Goal: Task Accomplishment & Management: Manage account settings

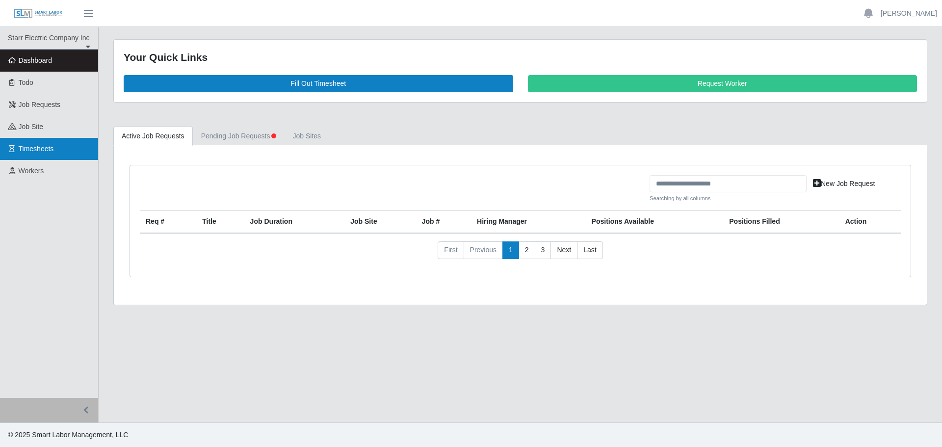
click at [58, 145] on link "Timesheets" at bounding box center [49, 149] width 98 height 22
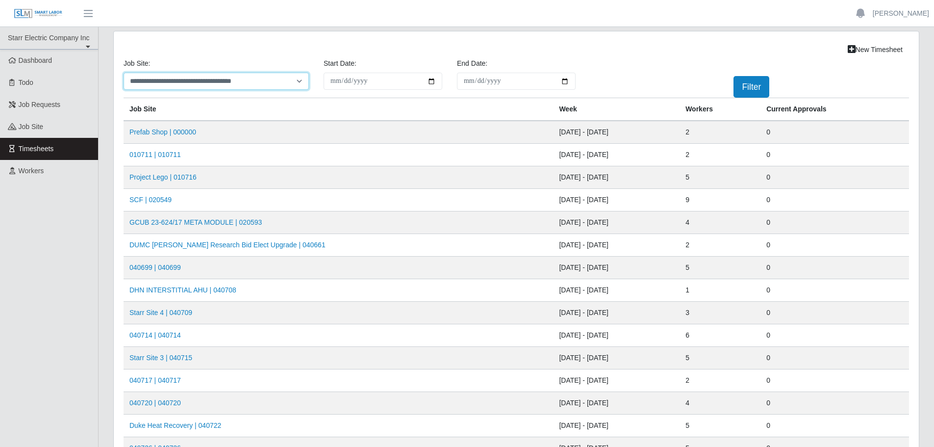
click at [219, 83] on select "**********" at bounding box center [216, 81] width 185 height 17
select select "****"
click at [124, 73] on select "**********" at bounding box center [216, 81] width 185 height 17
click at [758, 82] on button "Filter" at bounding box center [752, 87] width 36 height 22
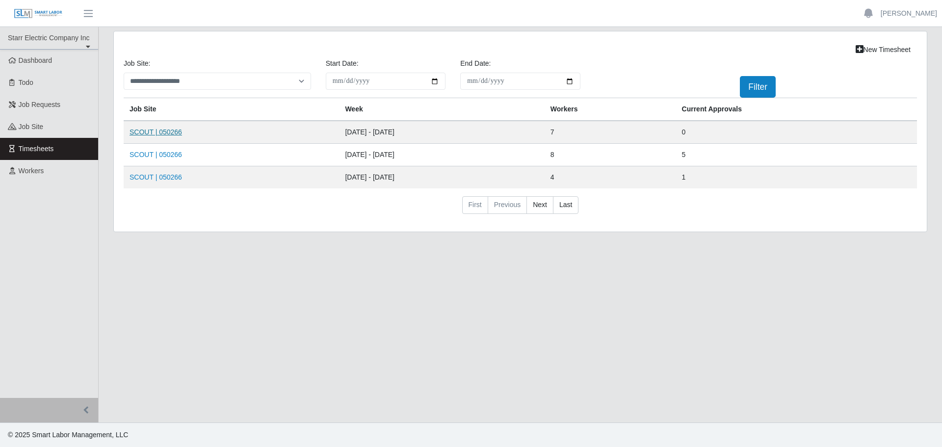
click at [151, 134] on link "SCOUT | 050266" at bounding box center [155, 132] width 52 height 8
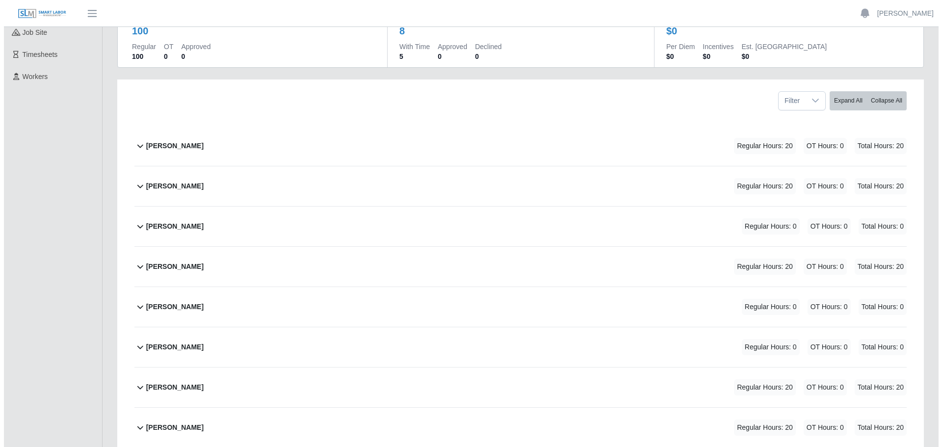
scroll to position [98, 0]
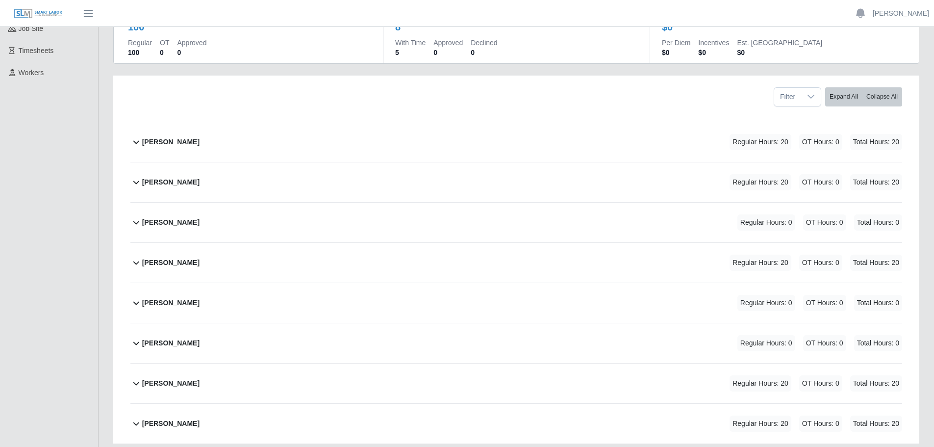
click at [272, 313] on div "Frank Brazell III Regular Hours: 0 OT Hours: 0 Total Hours: 0" at bounding box center [522, 303] width 760 height 40
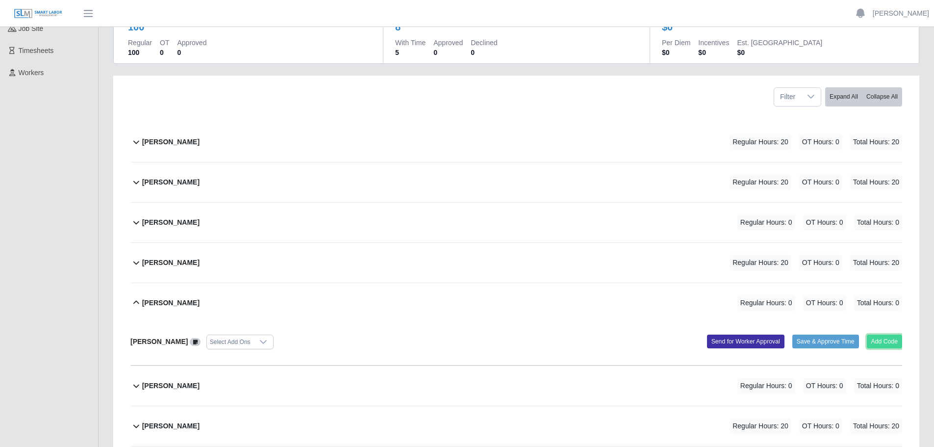
click at [877, 341] on button "Add Code" at bounding box center [885, 341] width 36 height 14
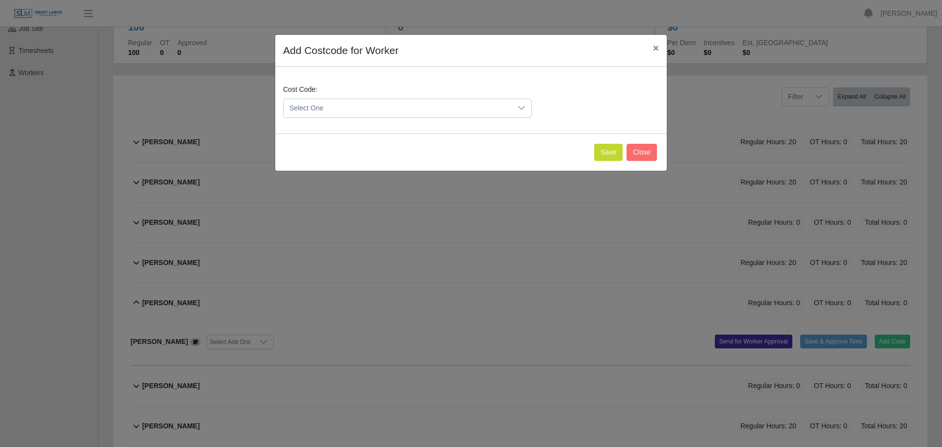
click at [363, 100] on span "Select One" at bounding box center [397, 108] width 228 height 18
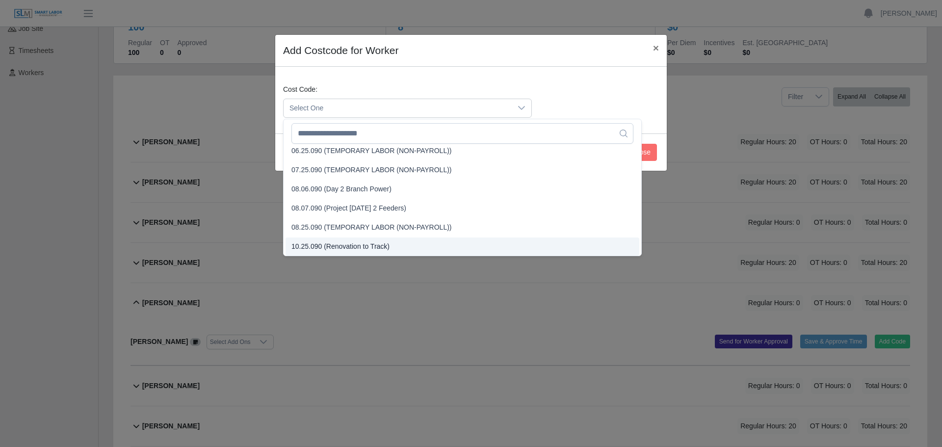
scroll to position [2129, 0]
click at [355, 136] on input "text" at bounding box center [462, 133] width 342 height 21
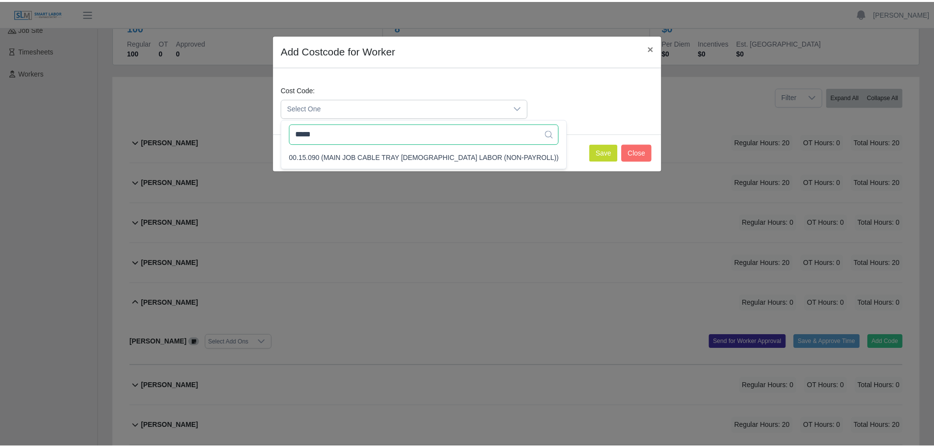
scroll to position [0, 0]
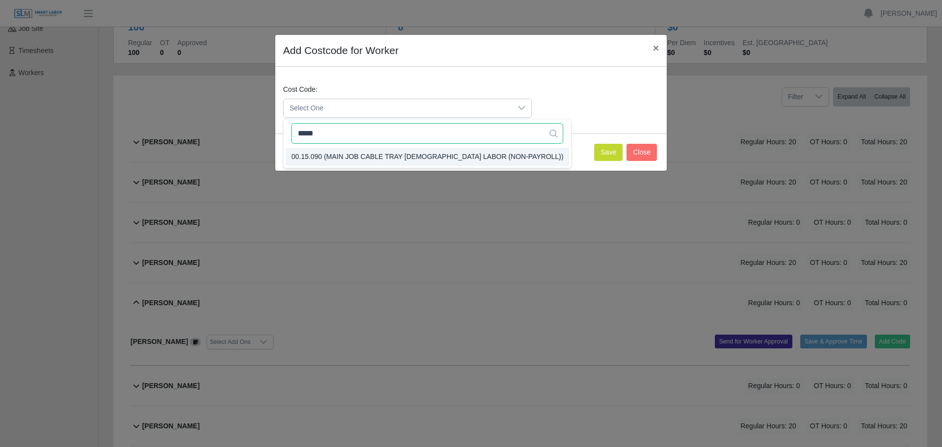
type input "*****"
click at [374, 157] on span "00.15.090 (MAIN JOB CABLE TRAY TEMPORARY LABOR (NON-PAYROLL))" at bounding box center [427, 157] width 272 height 10
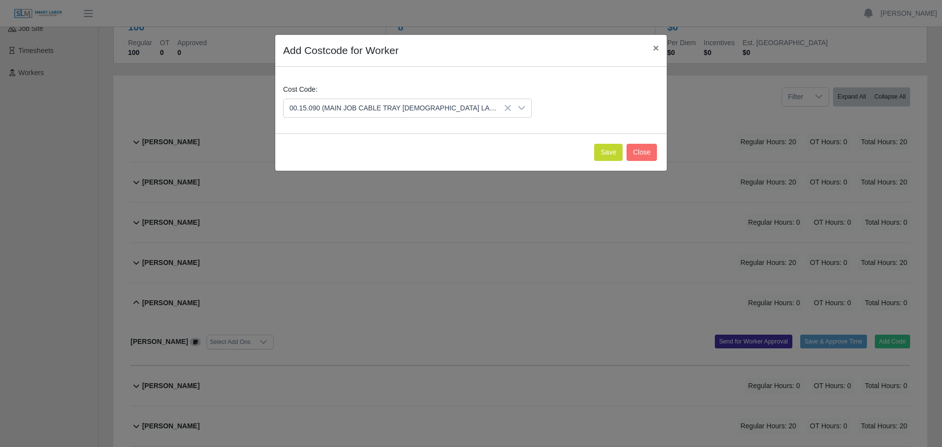
click at [593, 155] on div "Save Close" at bounding box center [470, 151] width 391 height 37
click at [600, 154] on button "Save" at bounding box center [608, 152] width 28 height 17
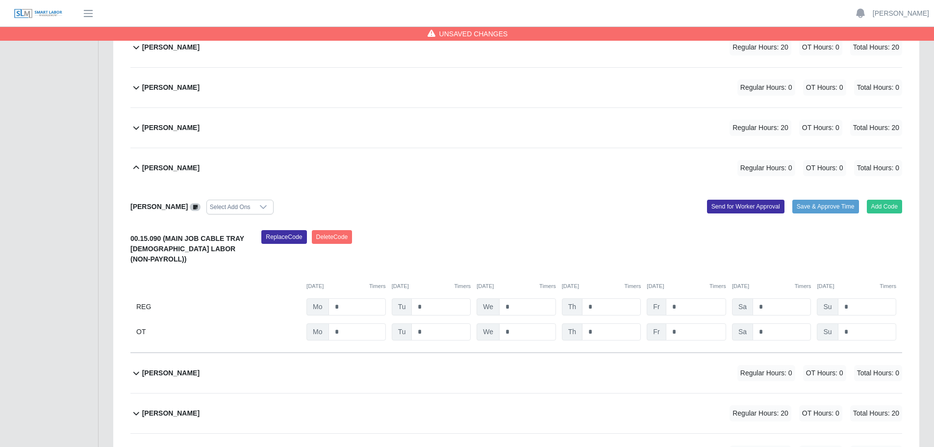
scroll to position [245, 0]
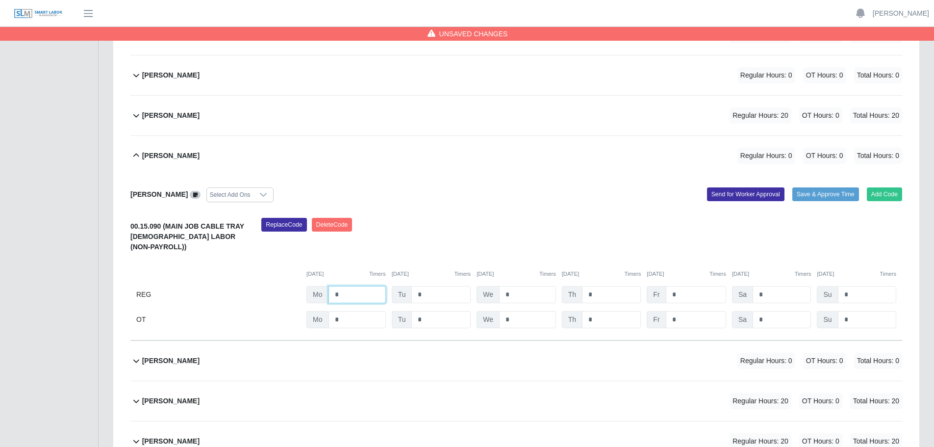
click at [338, 294] on input "*" at bounding box center [357, 294] width 57 height 17
type input "**"
type input "*"
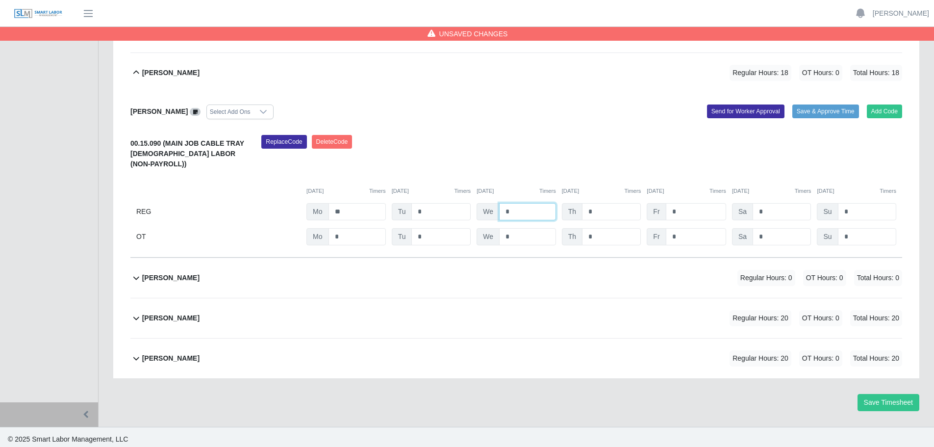
scroll to position [332, 0]
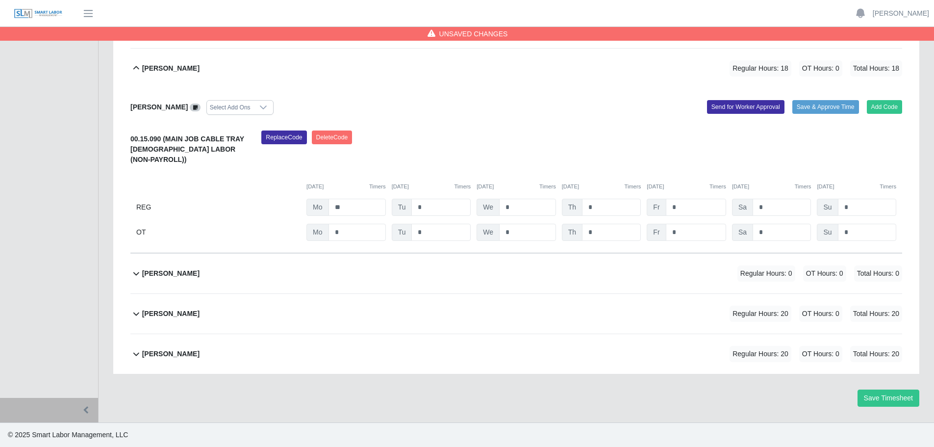
click at [272, 359] on div "Ricardo Munoz Regular Hours: 20 OT Hours: 0 Total Hours: 20" at bounding box center [522, 354] width 760 height 40
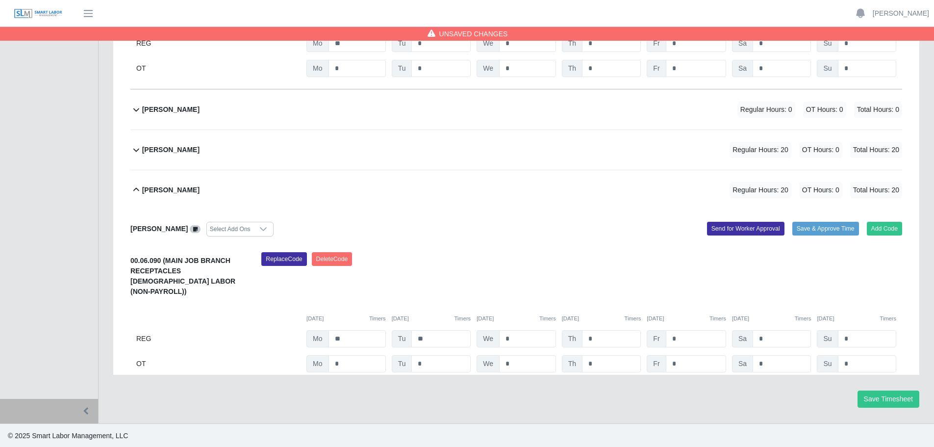
scroll to position [497, 0]
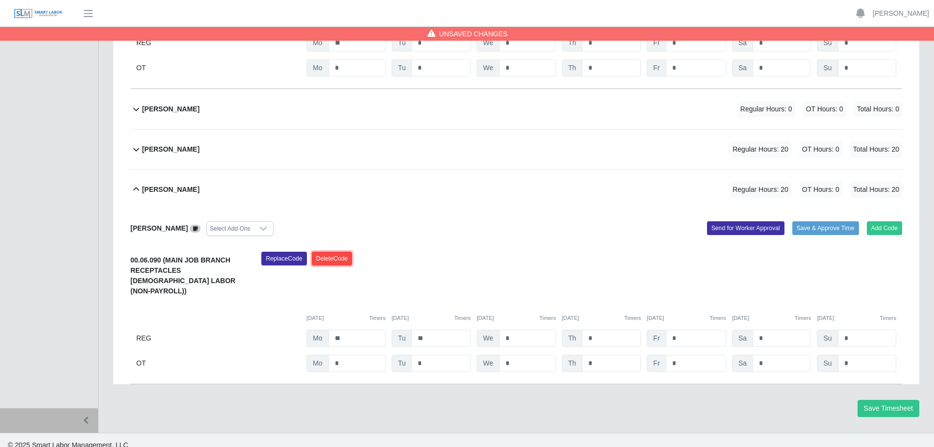
click at [347, 260] on button "Delete Code" at bounding box center [332, 259] width 41 height 14
click at [277, 267] on div "Replace Code Delete Code" at bounding box center [582, 277] width 656 height 51
click at [282, 264] on button "Replace Code" at bounding box center [283, 259] width 45 height 14
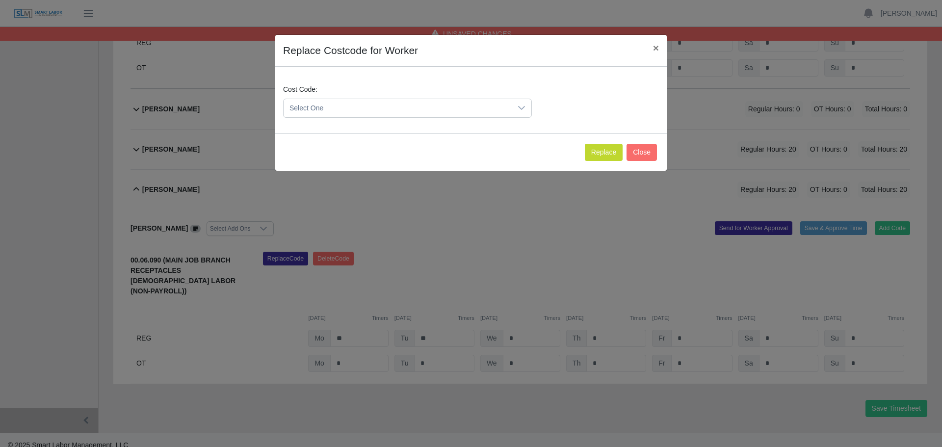
click at [346, 111] on span "Select One" at bounding box center [397, 108] width 228 height 18
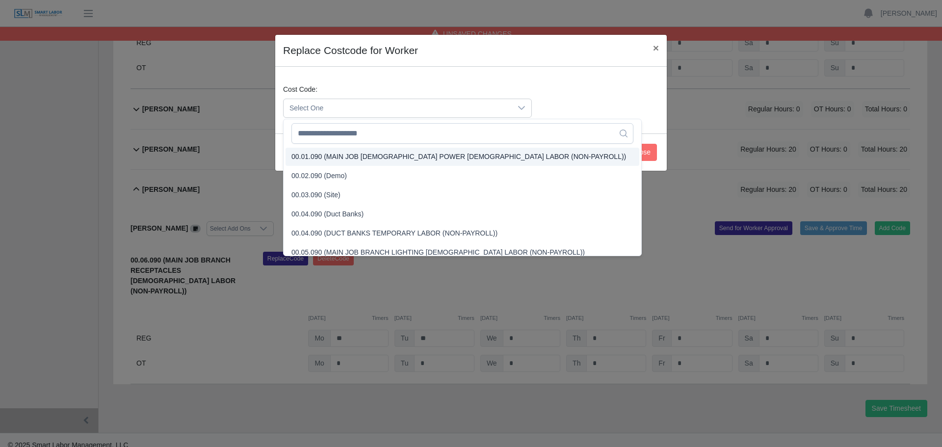
click at [382, 155] on span "00.01.090 (MAIN JOB TEMP POWER TEMPORARY LABOR (NON-PAYROLL))" at bounding box center [458, 157] width 334 height 10
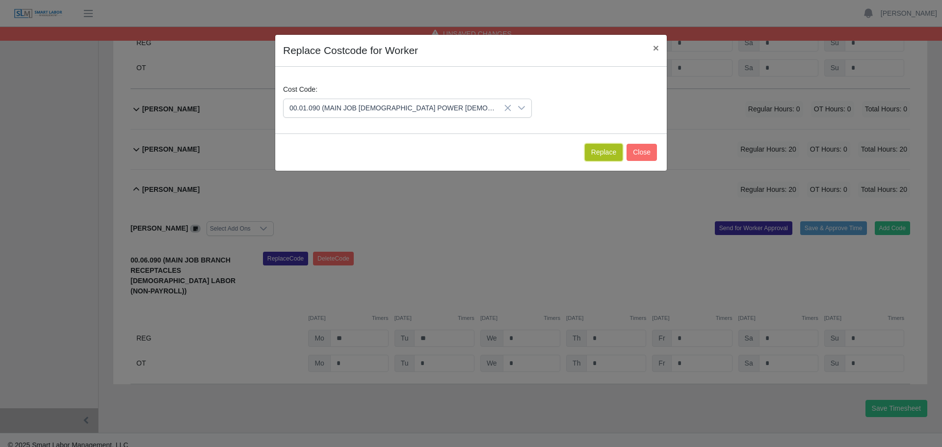
click at [612, 153] on button "Replace" at bounding box center [604, 152] width 38 height 17
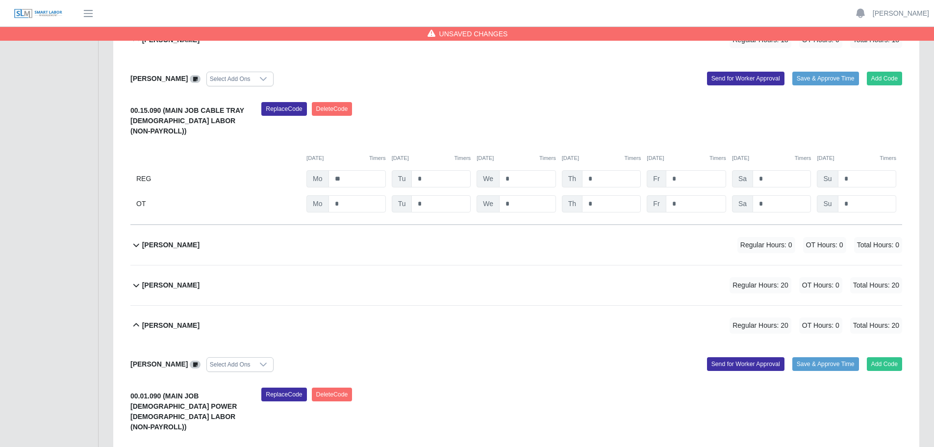
scroll to position [350, 0]
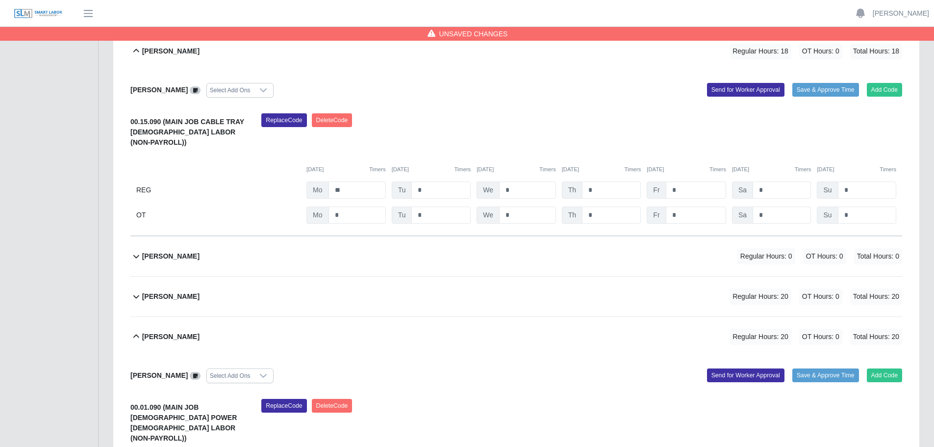
click at [202, 309] on div "Misael Rosas Regular Hours: 20 OT Hours: 0 Total Hours: 20" at bounding box center [522, 297] width 760 height 40
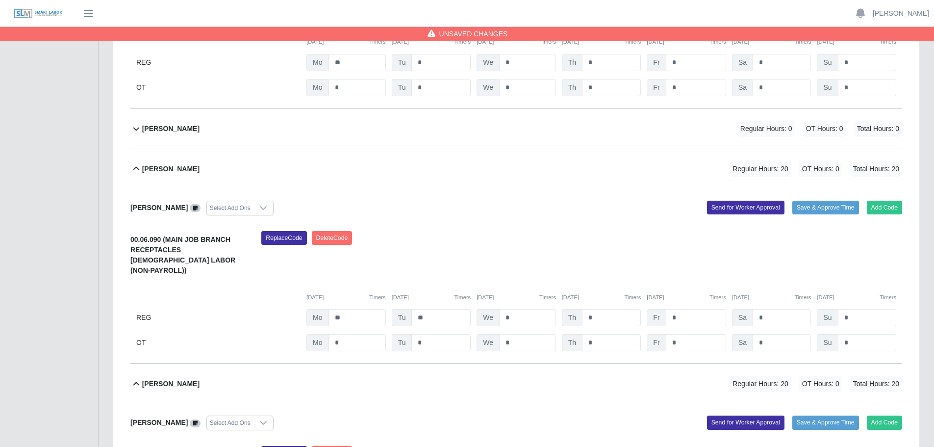
scroll to position [497, 0]
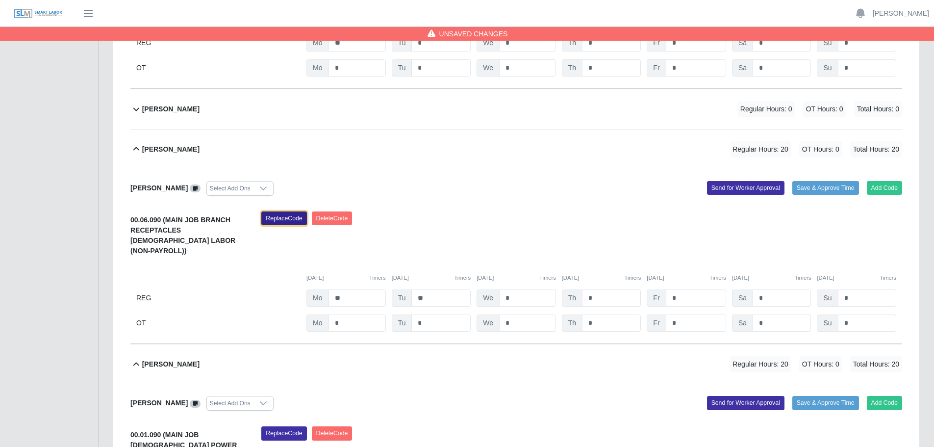
click at [294, 213] on button "Replace Code" at bounding box center [283, 218] width 45 height 14
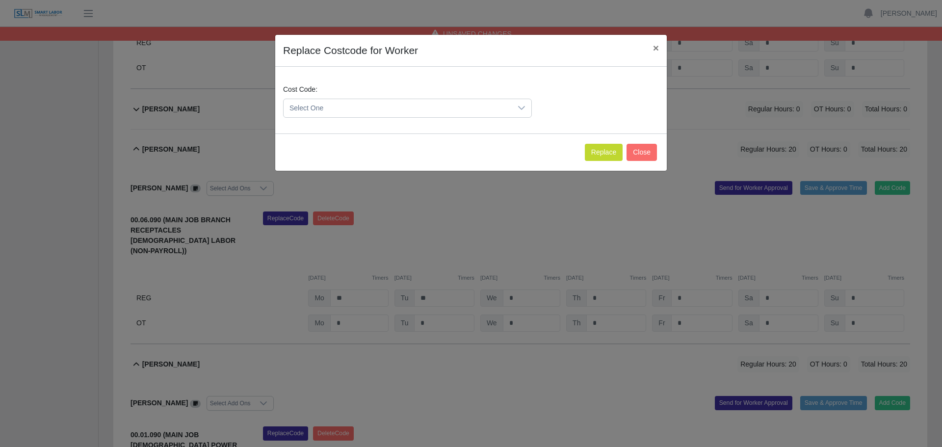
click at [415, 105] on span "Select One" at bounding box center [397, 108] width 228 height 18
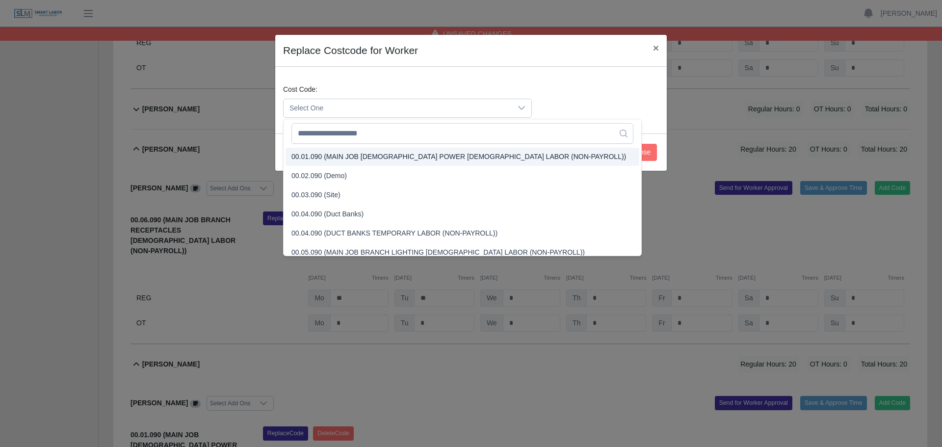
click at [384, 160] on span "00.01.090 (MAIN JOB TEMP POWER TEMPORARY LABOR (NON-PAYROLL))" at bounding box center [458, 157] width 334 height 10
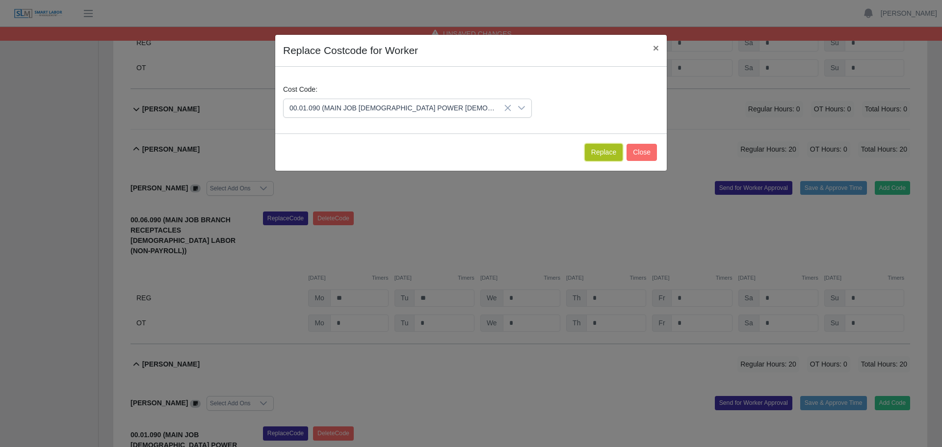
click at [619, 155] on button "Replace" at bounding box center [604, 152] width 38 height 17
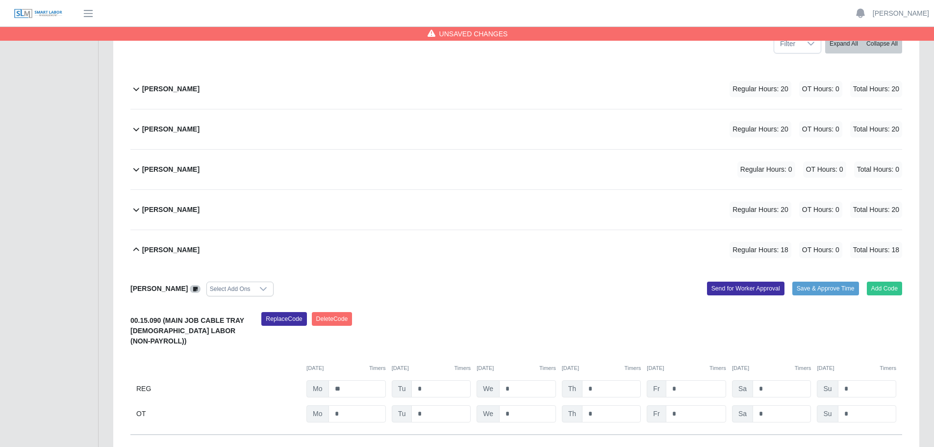
scroll to position [104, 0]
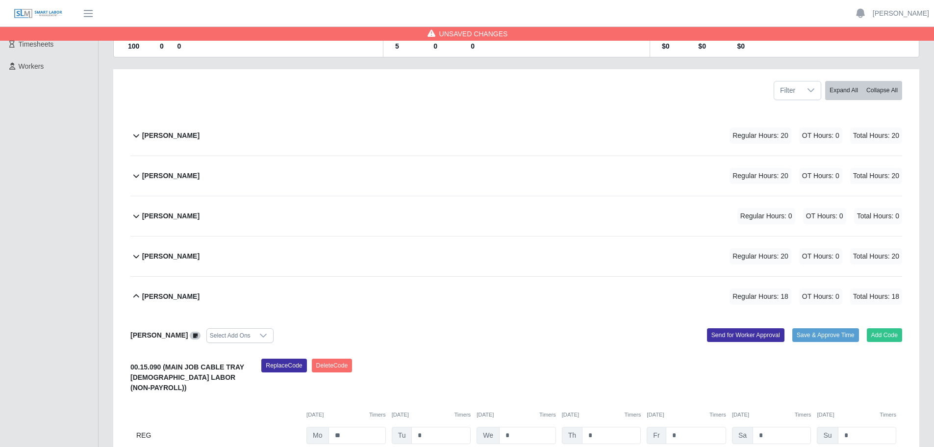
click at [168, 255] on b "[PERSON_NAME]" at bounding box center [170, 256] width 57 height 10
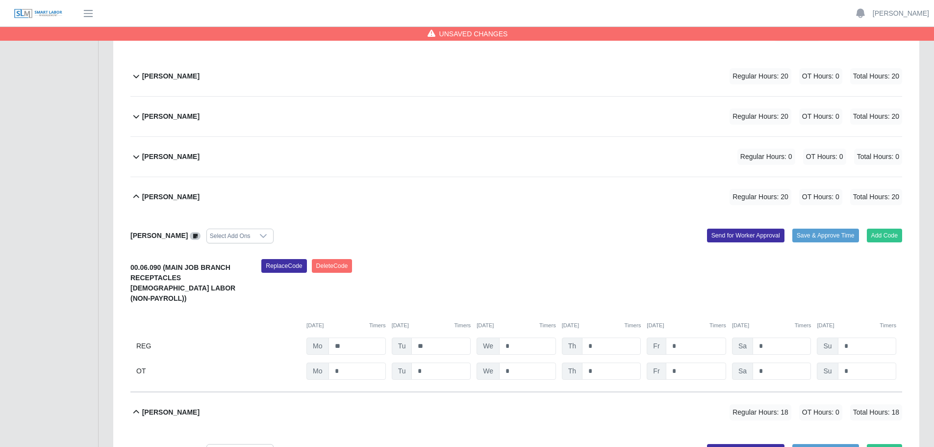
scroll to position [203, 0]
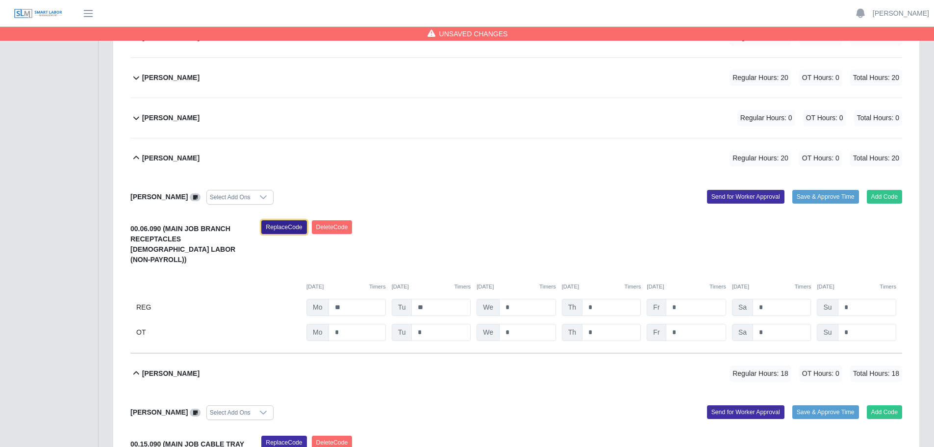
click at [289, 229] on button "Replace Code" at bounding box center [283, 227] width 45 height 14
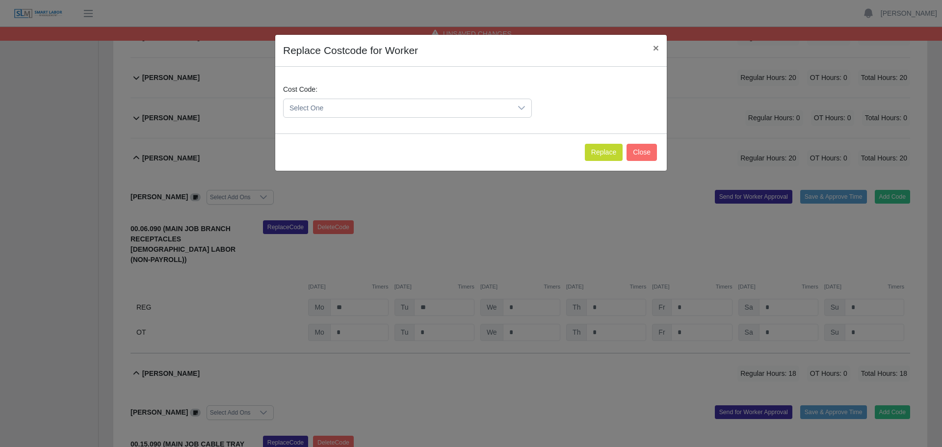
click at [426, 109] on span "Select One" at bounding box center [397, 108] width 228 height 18
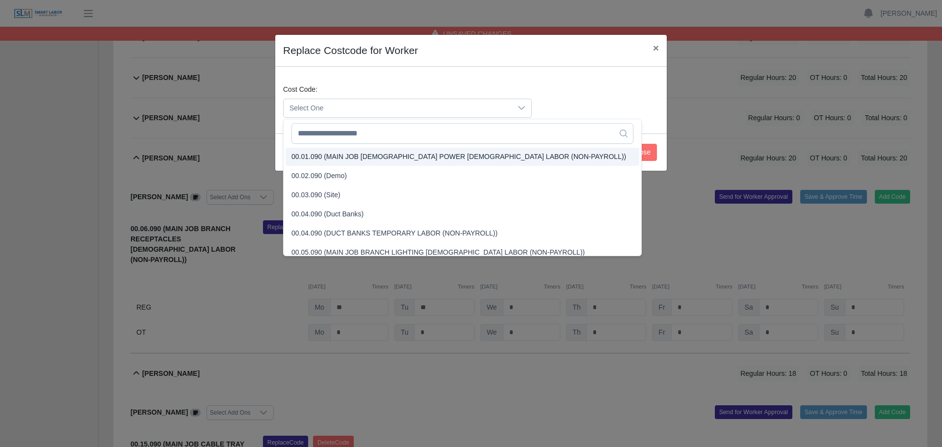
click at [399, 152] on span "00.01.090 (MAIN JOB TEMP POWER TEMPORARY LABOR (NON-PAYROLL))" at bounding box center [458, 157] width 334 height 10
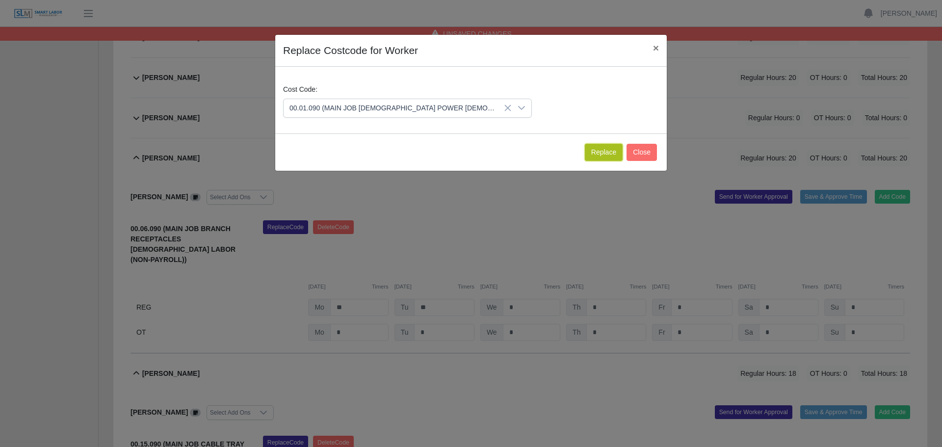
click at [620, 151] on button "Replace" at bounding box center [604, 152] width 38 height 17
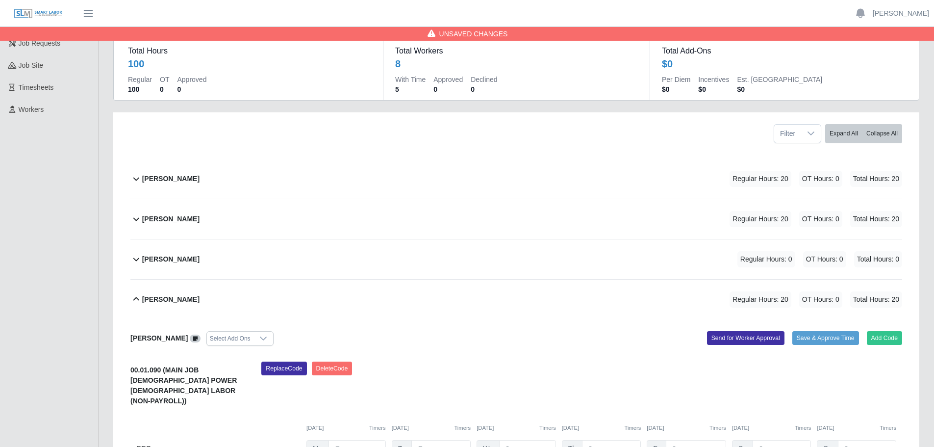
scroll to position [55, 0]
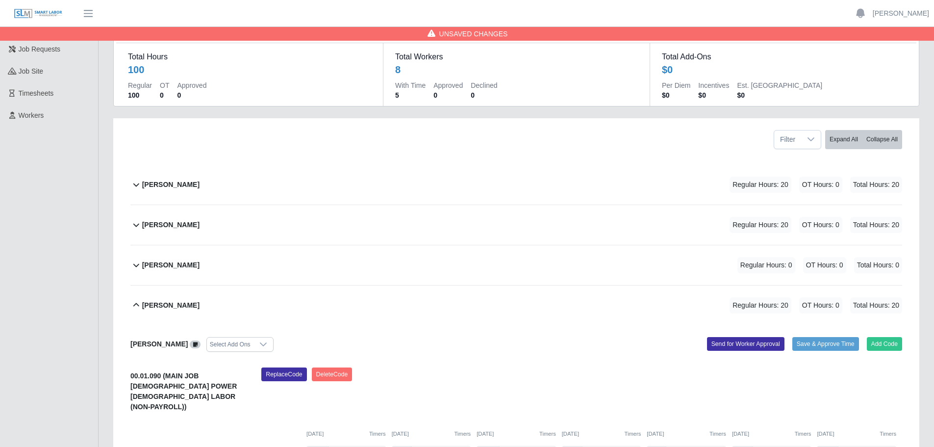
click at [170, 220] on b "[PERSON_NAME]" at bounding box center [170, 225] width 57 height 10
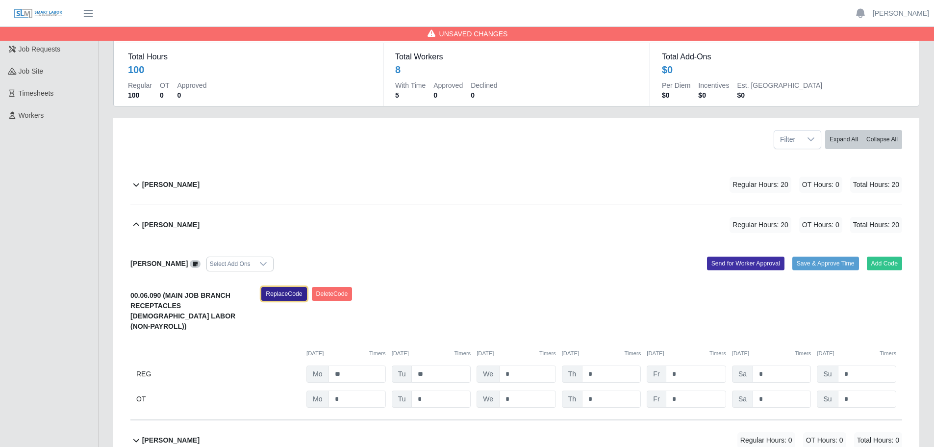
click at [291, 296] on button "Replace Code" at bounding box center [283, 294] width 45 height 14
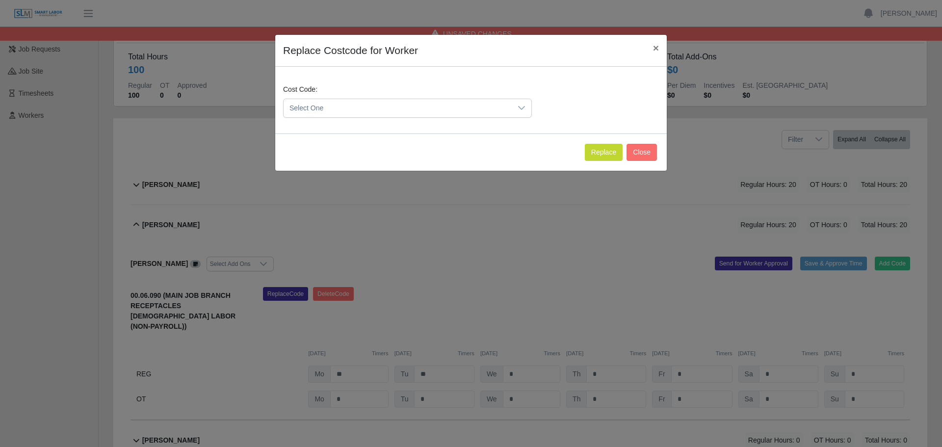
click at [384, 117] on div "Select One" at bounding box center [407, 108] width 249 height 19
click at [361, 161] on span "00.01.090 (MAIN JOB TEMP POWER TEMPORARY LABOR (NON-PAYROLL))" at bounding box center [458, 157] width 334 height 10
click at [603, 152] on button "Replace" at bounding box center [604, 152] width 38 height 17
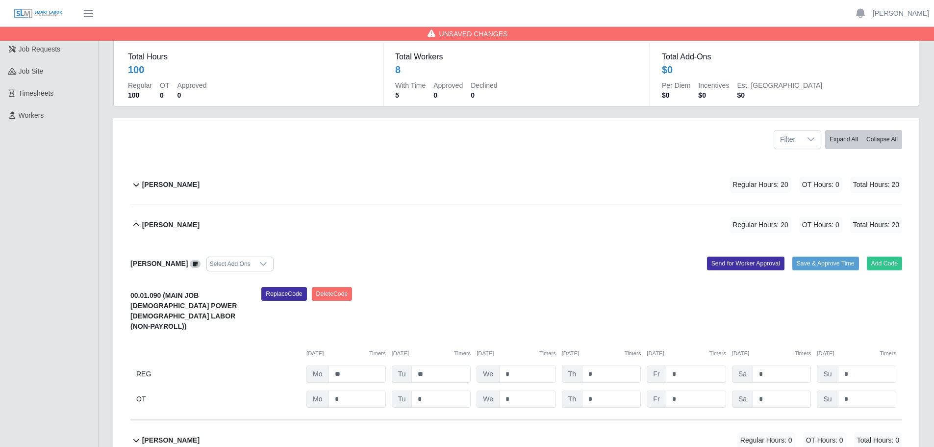
click at [206, 185] on div "Beymar Zambrano Regular Hours: 20 OT Hours: 0 Total Hours: 20" at bounding box center [522, 185] width 760 height 40
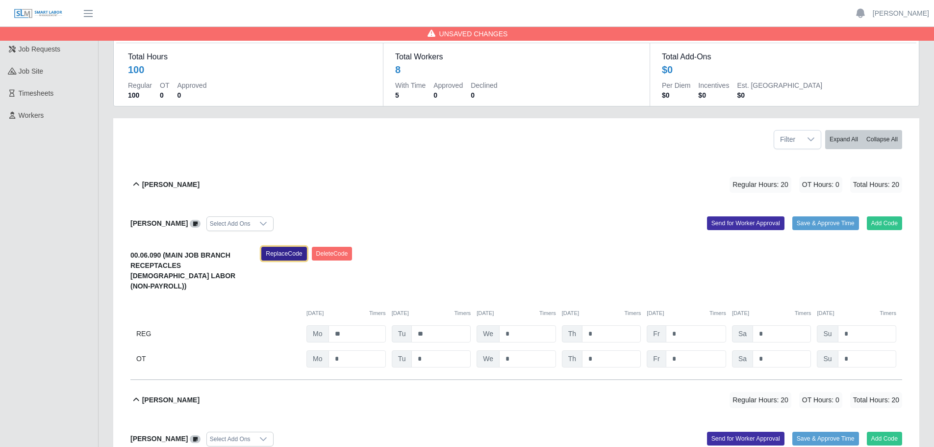
click at [276, 248] on button "Replace Code" at bounding box center [283, 254] width 45 height 14
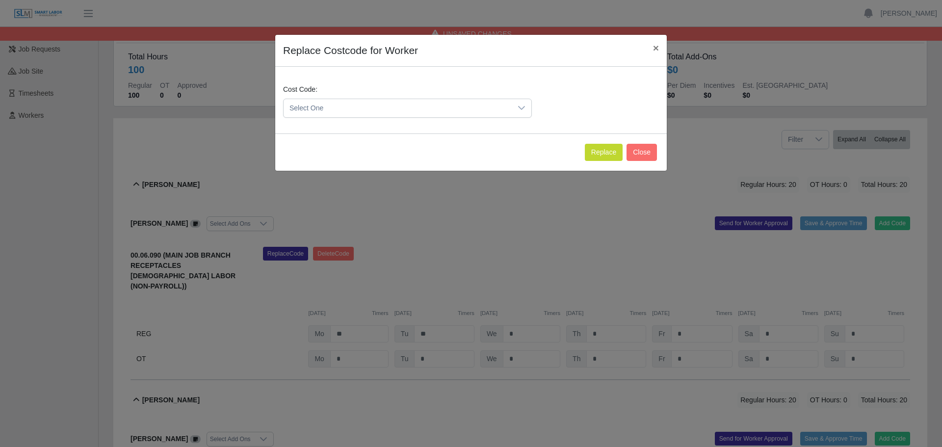
click at [442, 105] on span "Select One" at bounding box center [397, 108] width 228 height 18
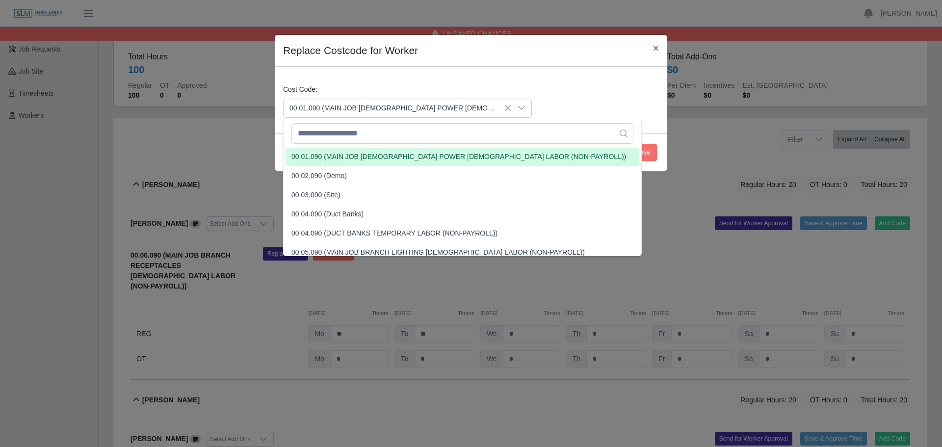
click at [400, 164] on li "00.01.090 (MAIN JOB TEMP POWER TEMPORARY LABOR (NON-PAYROLL))" at bounding box center [462, 157] width 354 height 18
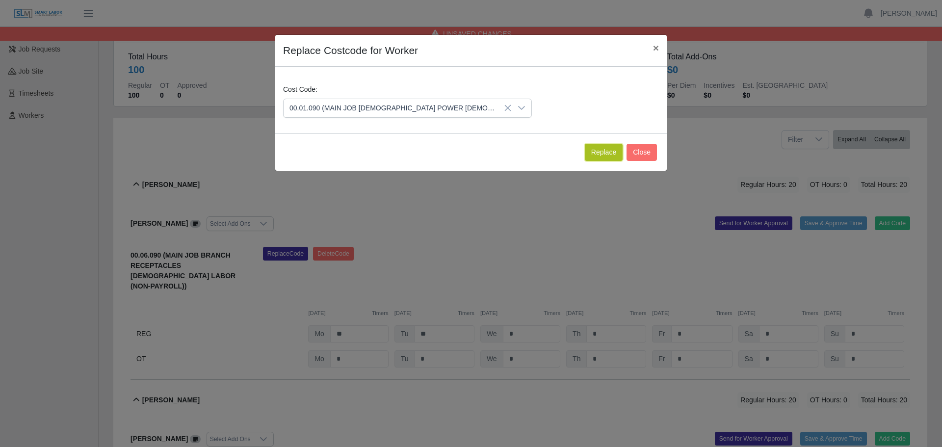
click at [608, 154] on button "Replace" at bounding box center [604, 152] width 38 height 17
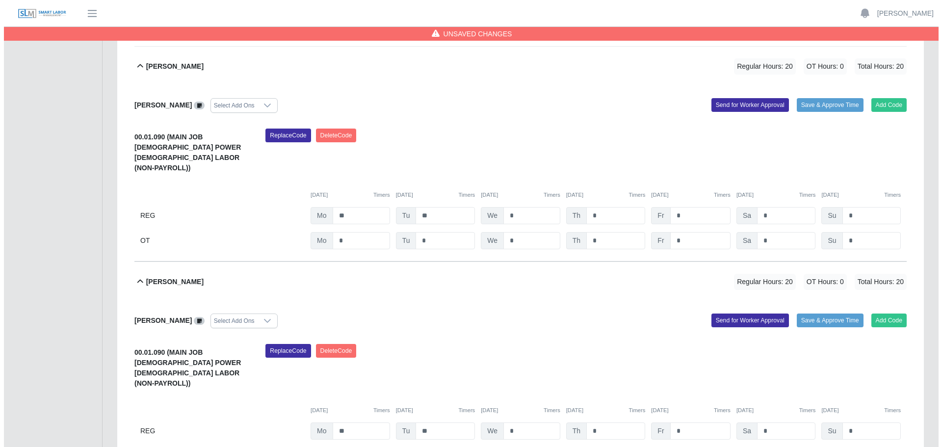
scroll to position [1156, 0]
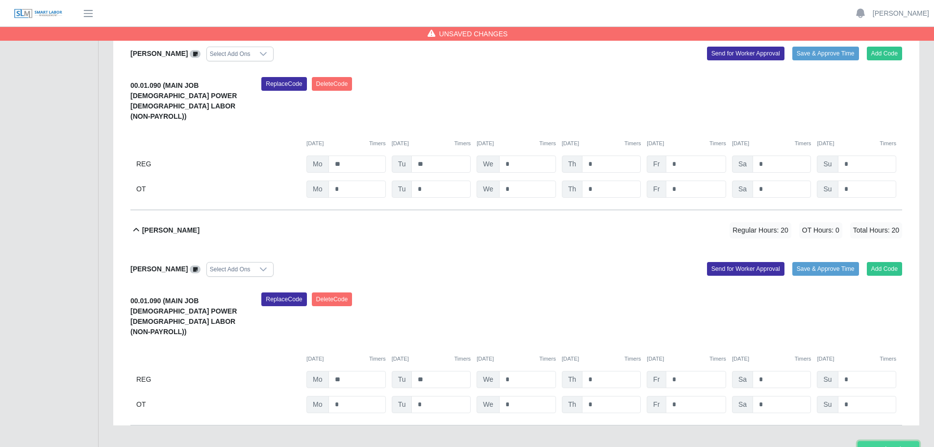
click at [917, 441] on button "Save Timesheet" at bounding box center [889, 449] width 62 height 17
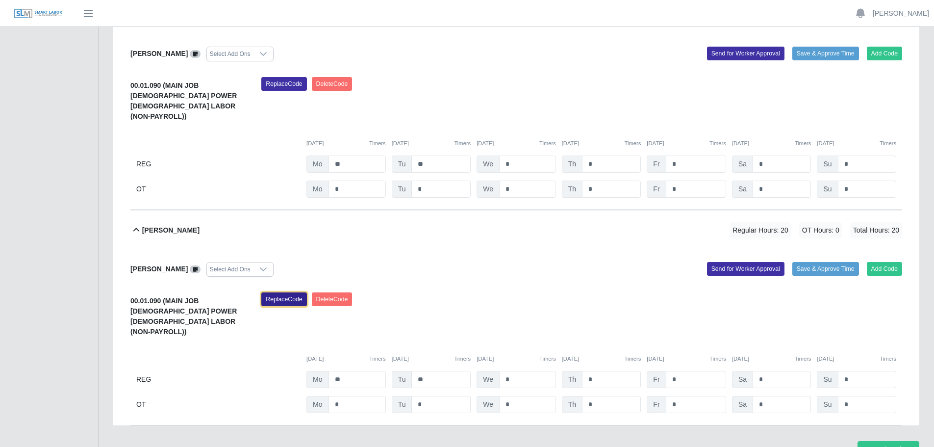
click at [278, 292] on button "Replace Code" at bounding box center [283, 299] width 45 height 14
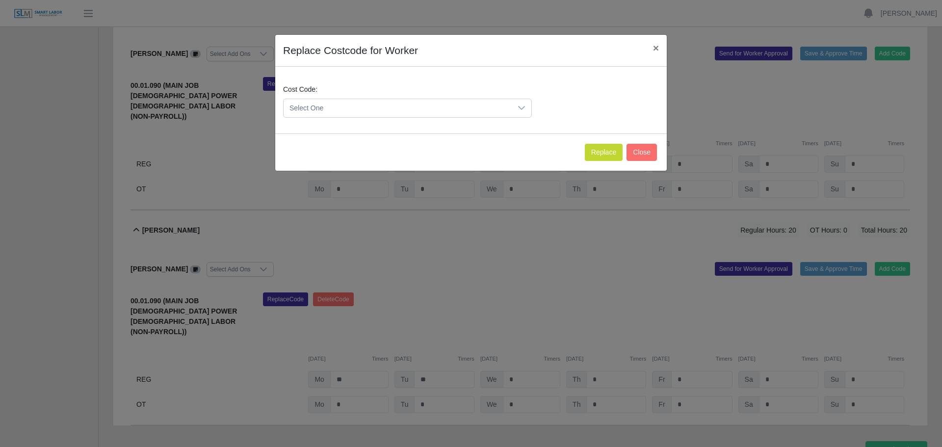
click at [360, 111] on span "Select One" at bounding box center [397, 108] width 228 height 18
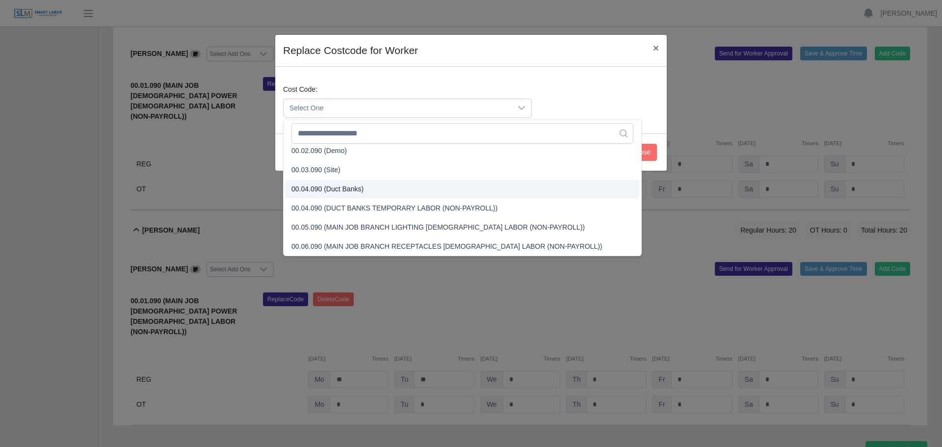
scroll to position [0, 0]
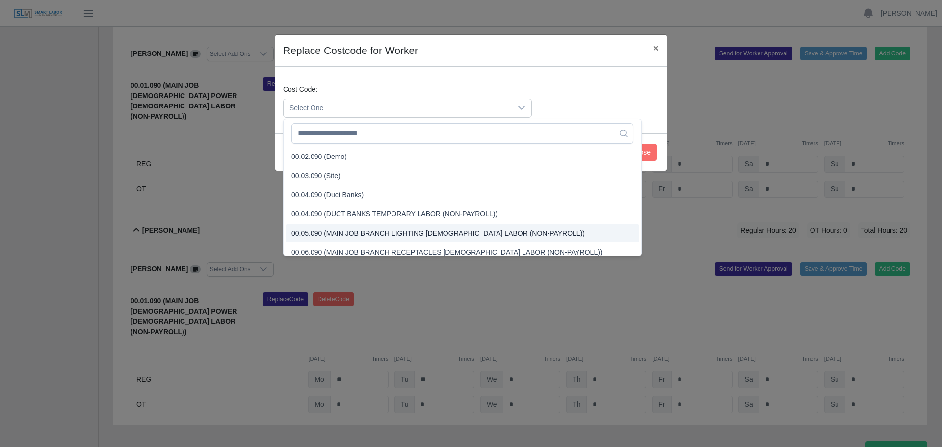
click at [347, 232] on span "00.05.090 (MAIN JOB BRANCH LIGHTING TEMPORARY LABOR (NON-PAYROLL))" at bounding box center [437, 233] width 293 height 10
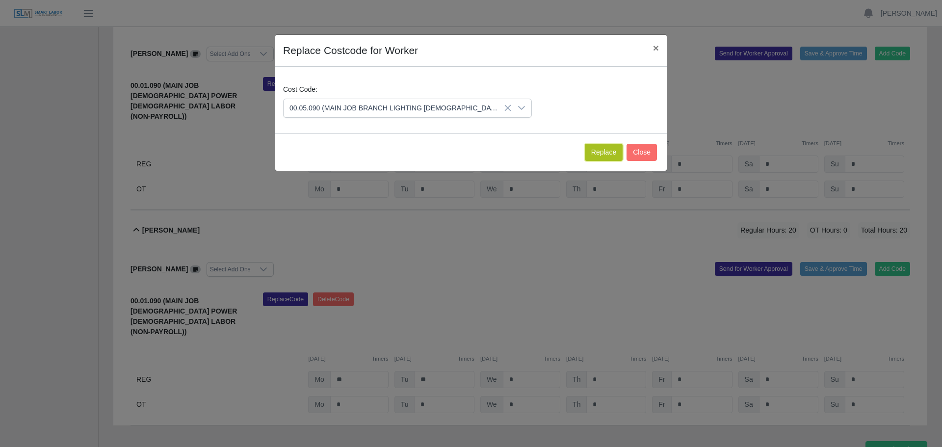
click at [599, 157] on button "Replace" at bounding box center [604, 152] width 38 height 17
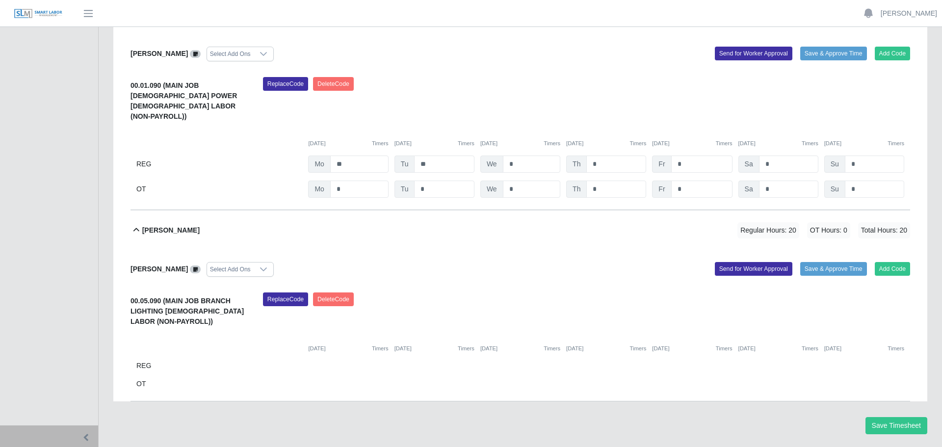
scroll to position [1142, 0]
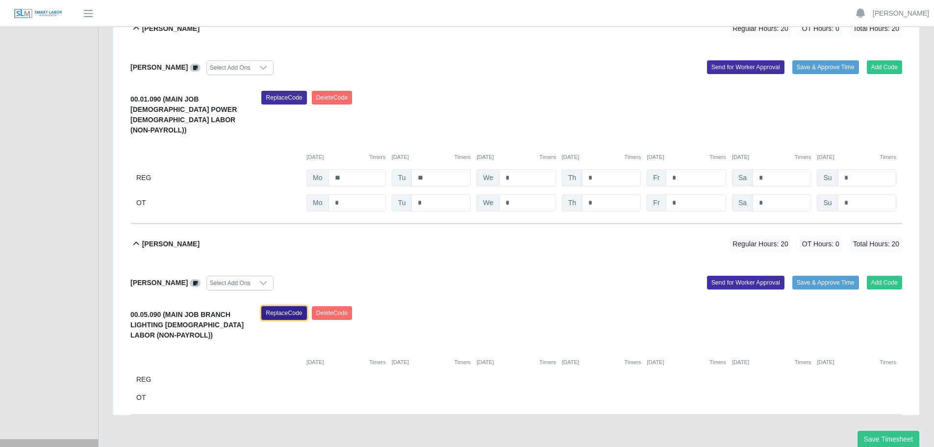
click at [289, 306] on button "Replace Code" at bounding box center [283, 313] width 45 height 14
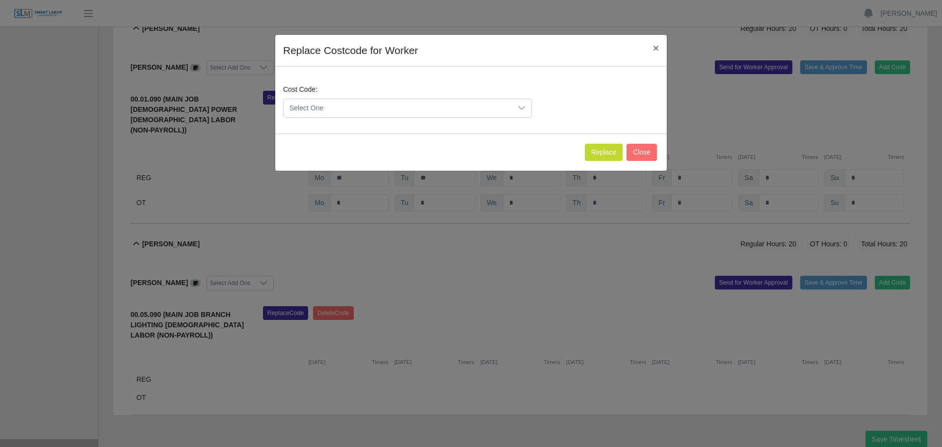
click at [437, 105] on span "Select One" at bounding box center [397, 108] width 228 height 18
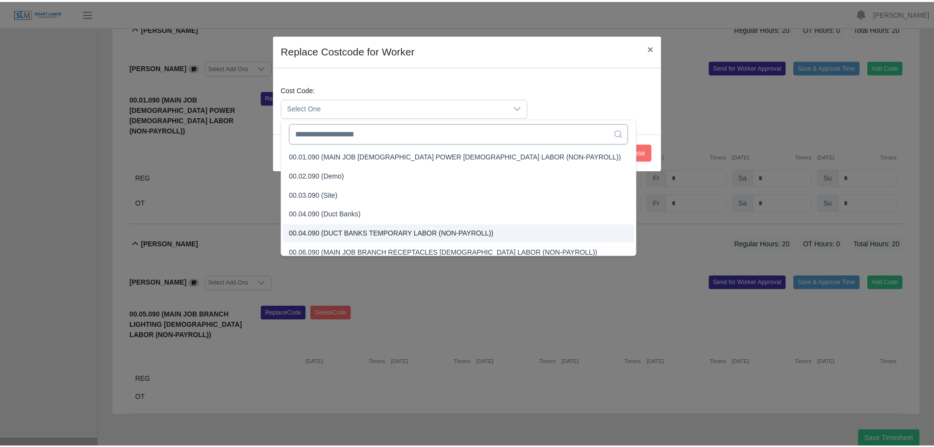
scroll to position [2, 0]
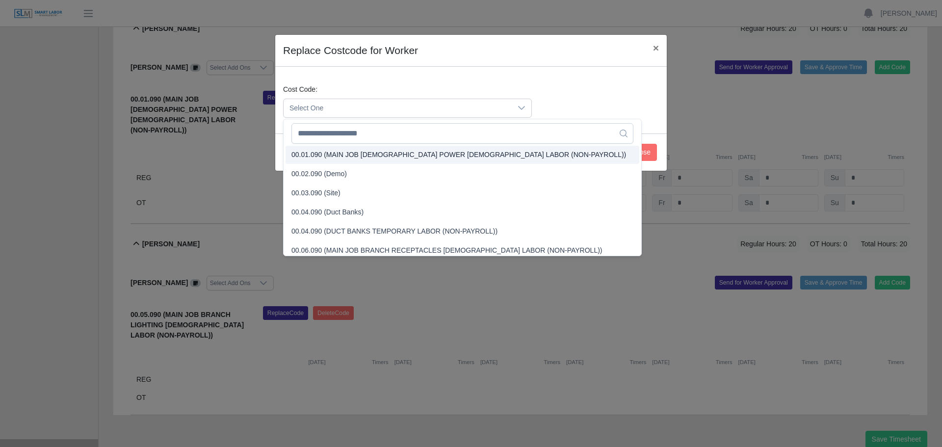
click at [489, 156] on span "00.01.090 (MAIN JOB TEMP POWER TEMPORARY LABOR (NON-PAYROLL))" at bounding box center [458, 155] width 334 height 10
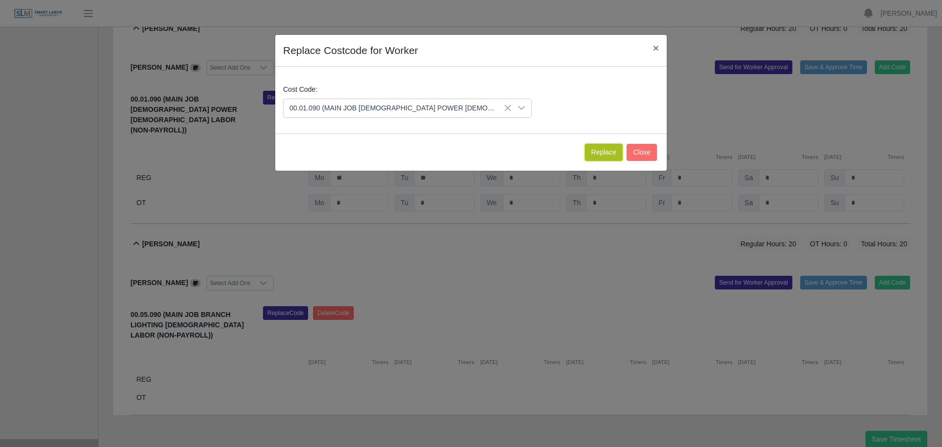
click at [621, 149] on button "Replace" at bounding box center [604, 152] width 38 height 17
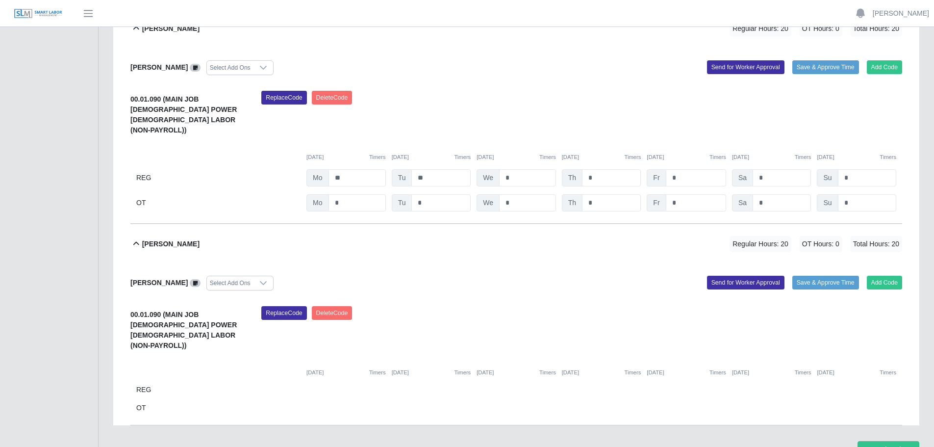
click at [383, 384] on div at bounding box center [345, 389] width 79 height 10
click at [339, 384] on div at bounding box center [345, 389] width 79 height 10
click at [898, 441] on button "Save Timesheet" at bounding box center [889, 449] width 62 height 17
click at [326, 306] on button "Delete Code" at bounding box center [332, 313] width 41 height 14
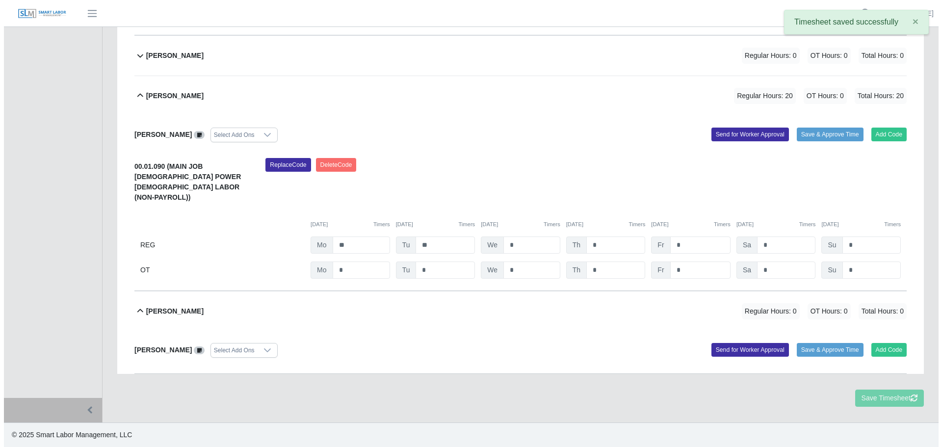
scroll to position [1034, 0]
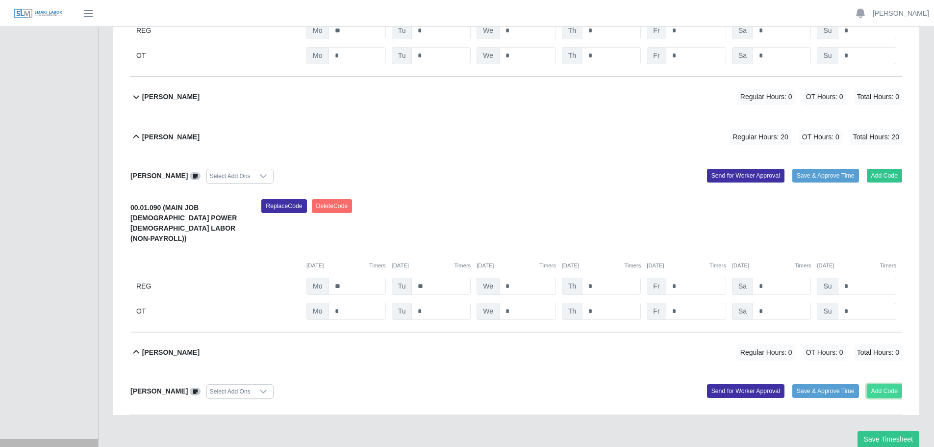
click at [877, 384] on button "Add Code" at bounding box center [885, 391] width 36 height 14
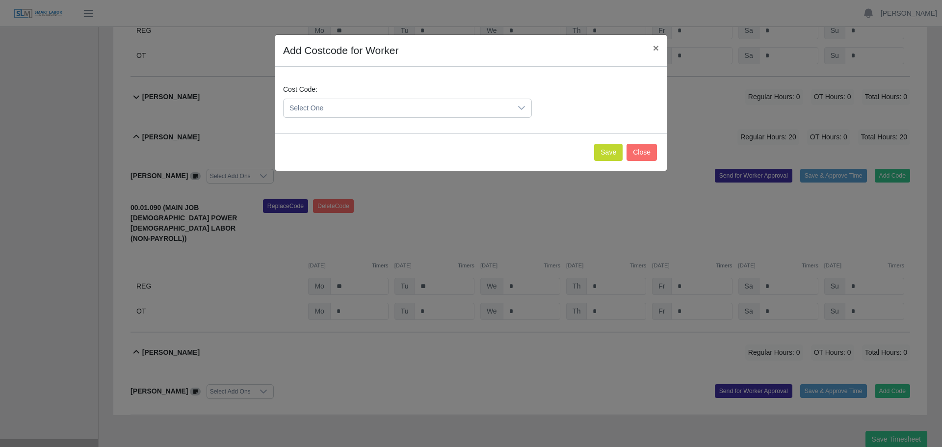
click at [357, 102] on span "Select One" at bounding box center [397, 108] width 228 height 18
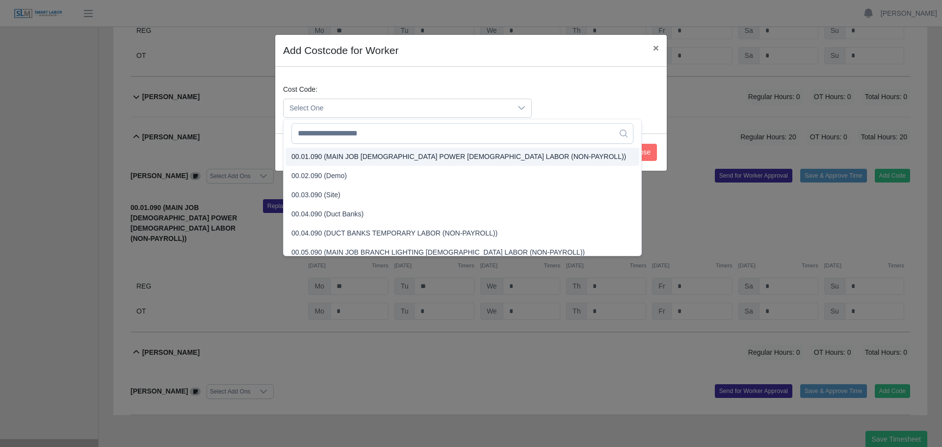
click at [393, 160] on span "00.01.090 (MAIN JOB TEMP POWER TEMPORARY LABOR (NON-PAYROLL))" at bounding box center [458, 157] width 334 height 10
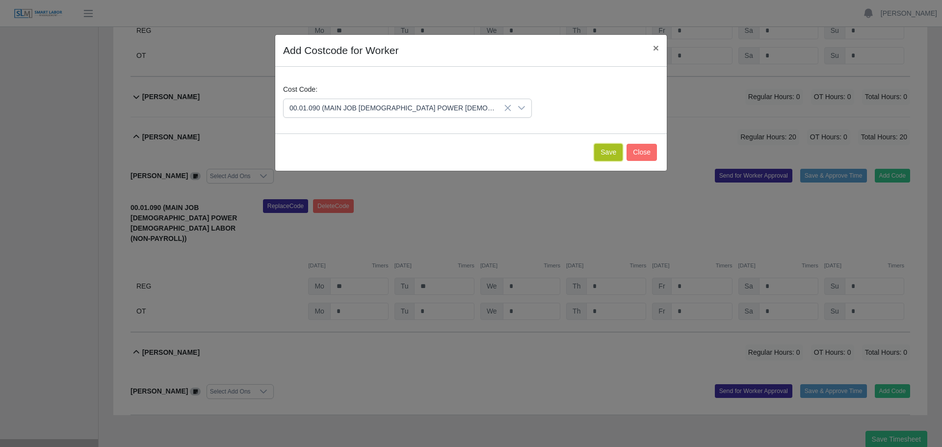
click at [600, 153] on button "Save" at bounding box center [608, 152] width 28 height 17
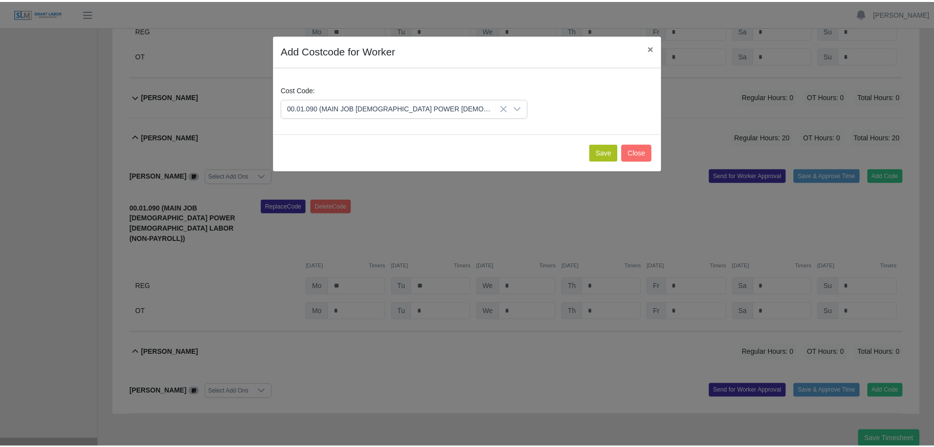
scroll to position [1156, 0]
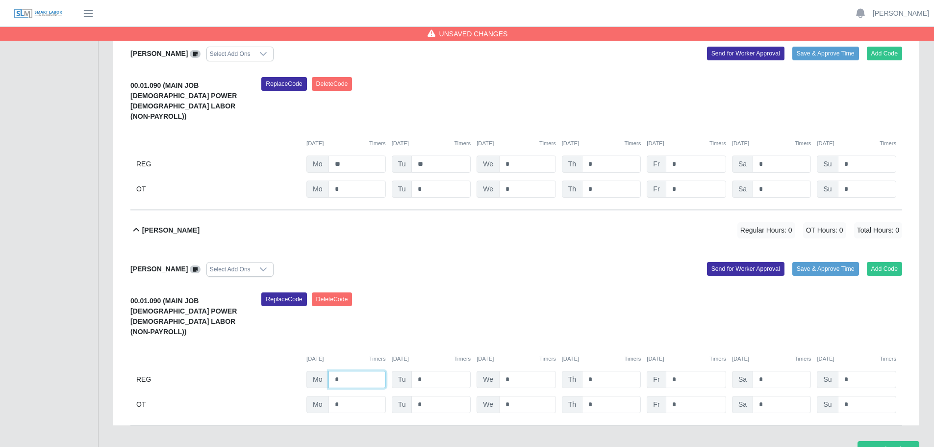
click at [355, 371] on input "*" at bounding box center [357, 379] width 57 height 17
type input "**"
click at [888, 441] on button "Save Timesheet" at bounding box center [889, 449] width 62 height 17
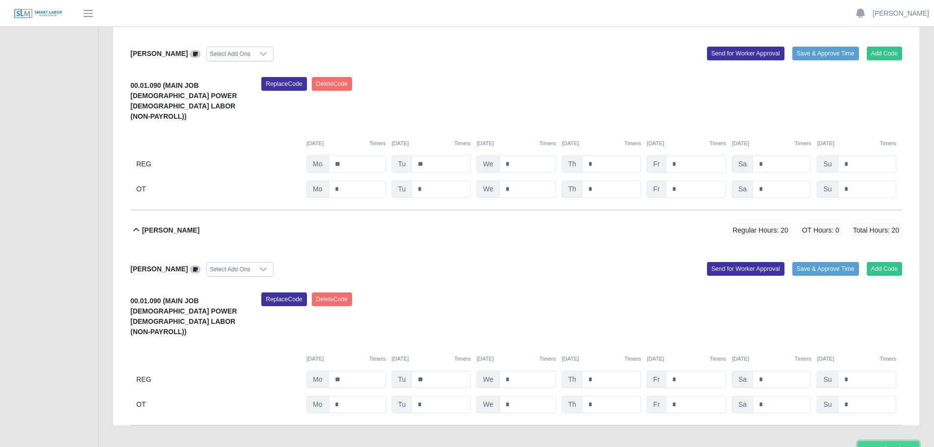
click at [904, 441] on button "Save Timesheet" at bounding box center [889, 449] width 62 height 17
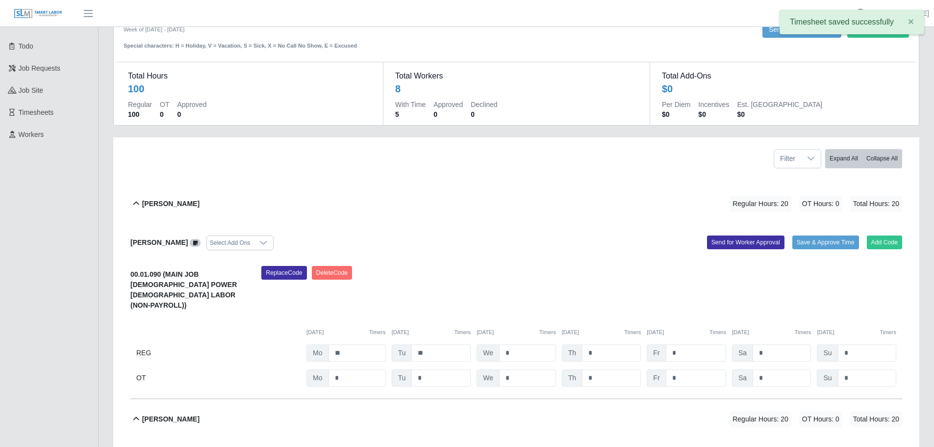
scroll to position [0, 0]
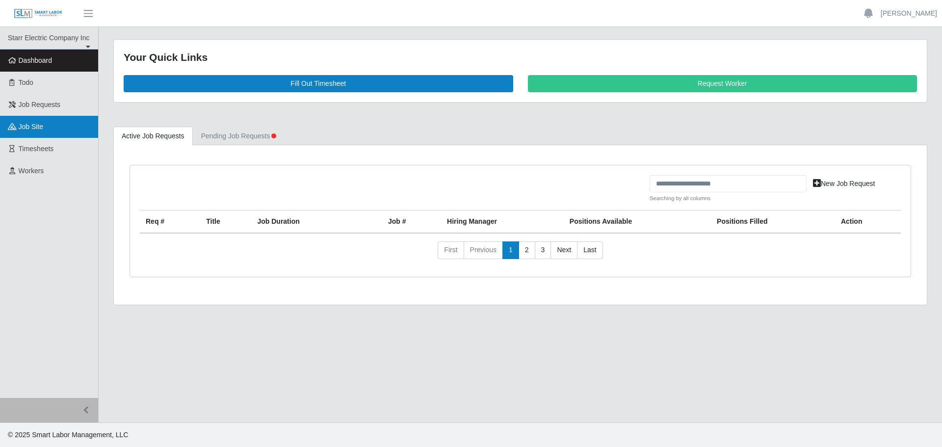
click at [30, 135] on link "job site" at bounding box center [49, 127] width 98 height 22
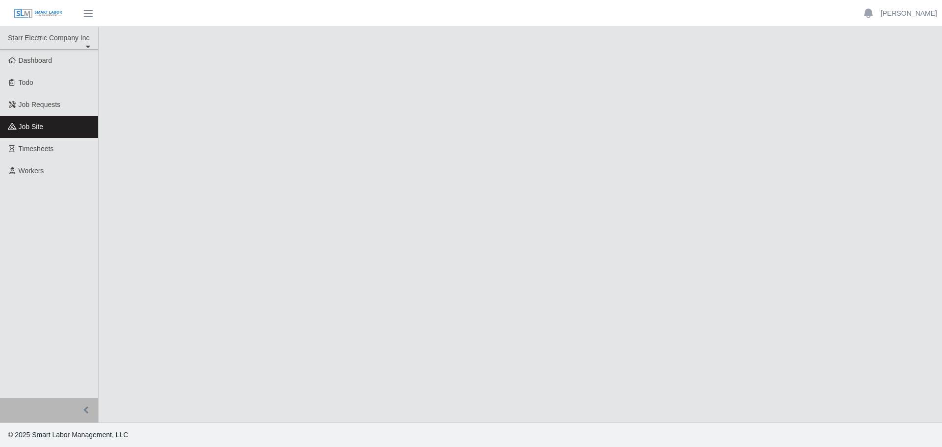
click at [31, 151] on span "Timesheets" at bounding box center [36, 149] width 35 height 8
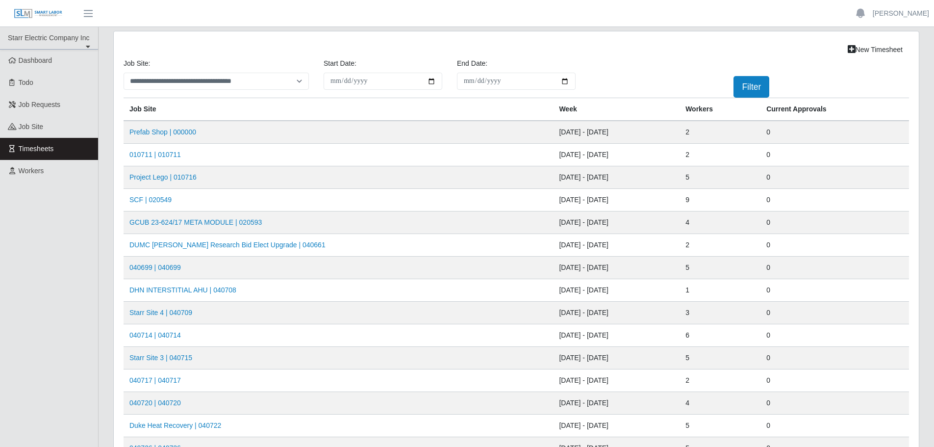
click at [150, 93] on div "**********" at bounding box center [216, 77] width 200 height 39
click at [159, 86] on select "**********" at bounding box center [216, 81] width 185 height 17
select select "****"
click at [124, 73] on select "**********" at bounding box center [216, 81] width 185 height 17
click at [721, 89] on div "Filter" at bounding box center [749, 87] width 133 height 22
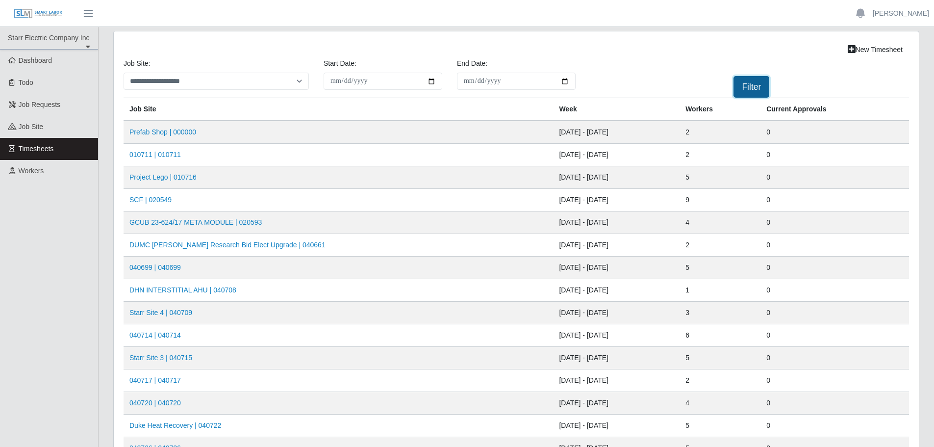
click at [746, 89] on button "Filter" at bounding box center [752, 87] width 36 height 22
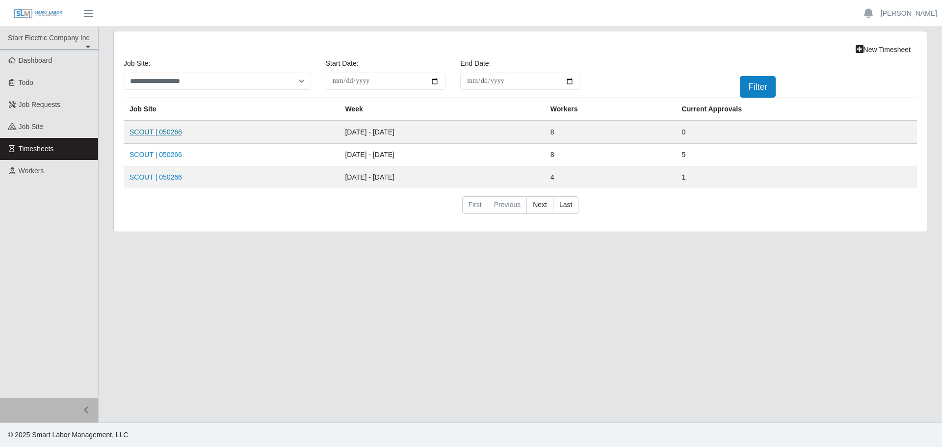
click at [148, 134] on link "SCOUT | 050266" at bounding box center [155, 132] width 52 height 8
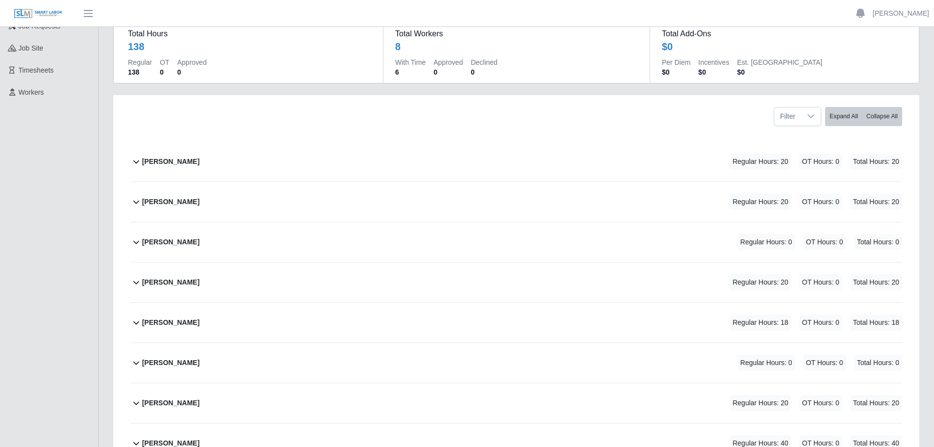
scroll to position [98, 0]
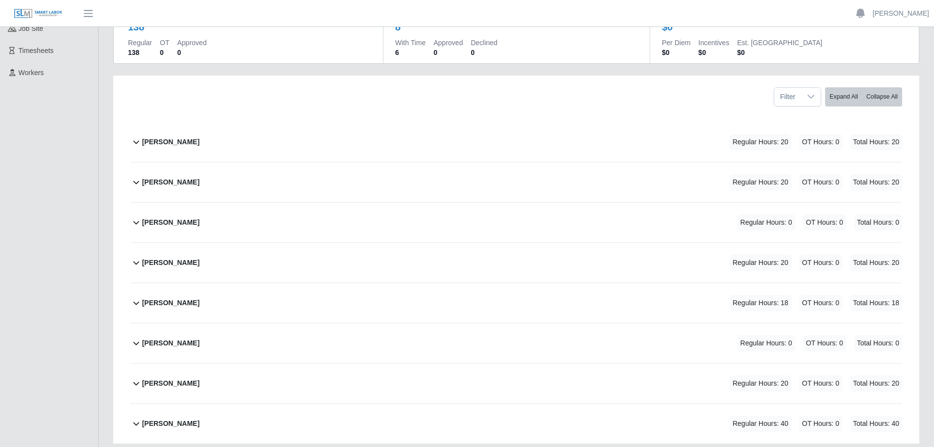
click at [187, 302] on b "[PERSON_NAME]" at bounding box center [170, 303] width 57 height 10
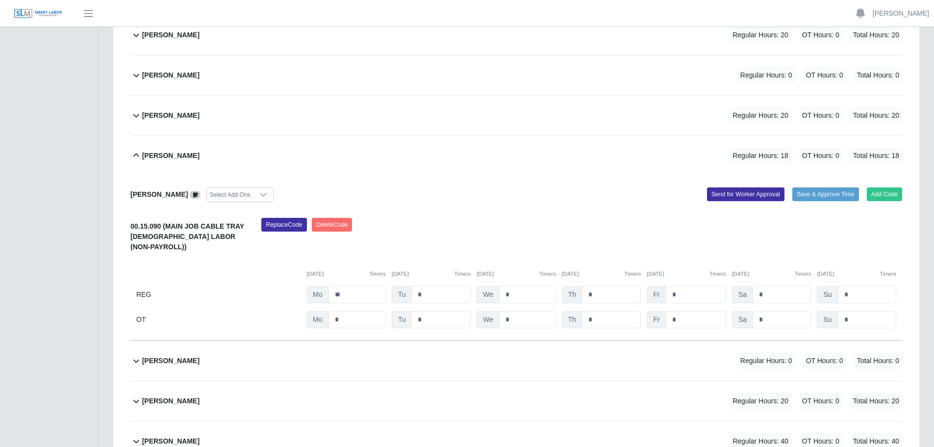
scroll to position [0, 0]
